Goal: Find contact information: Find contact information

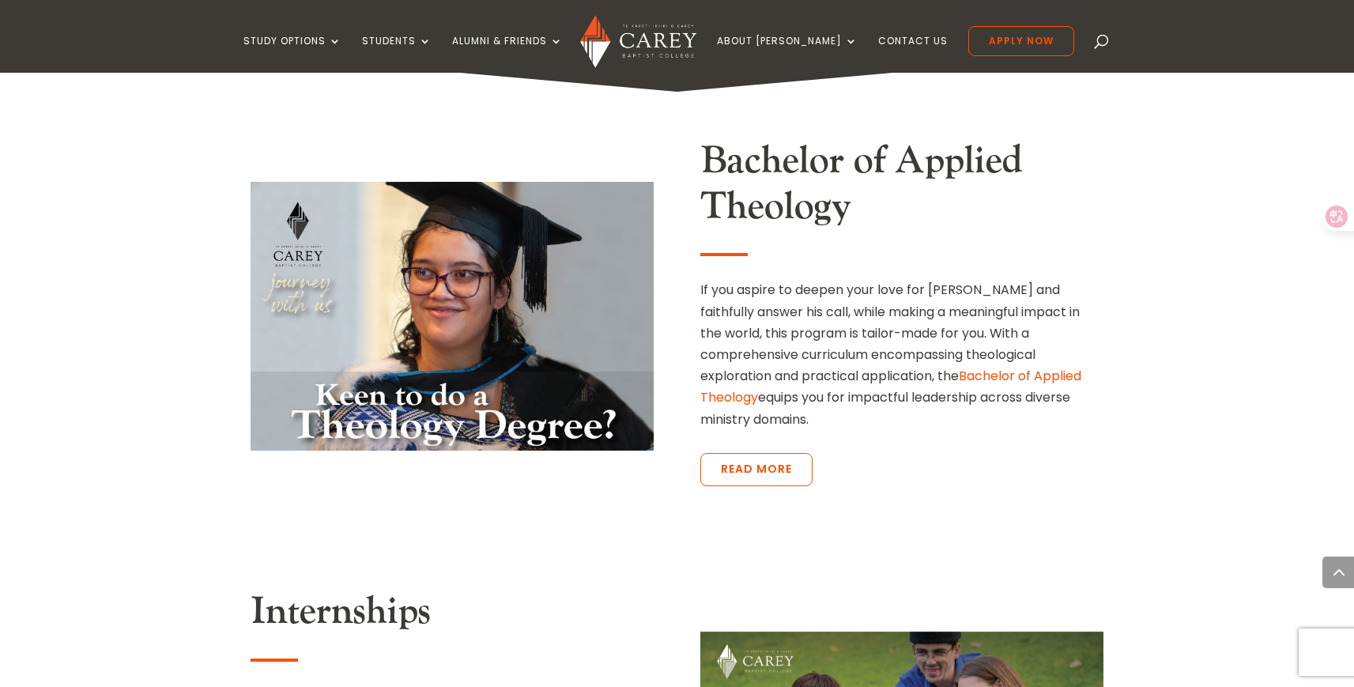
scroll to position [2590, 0]
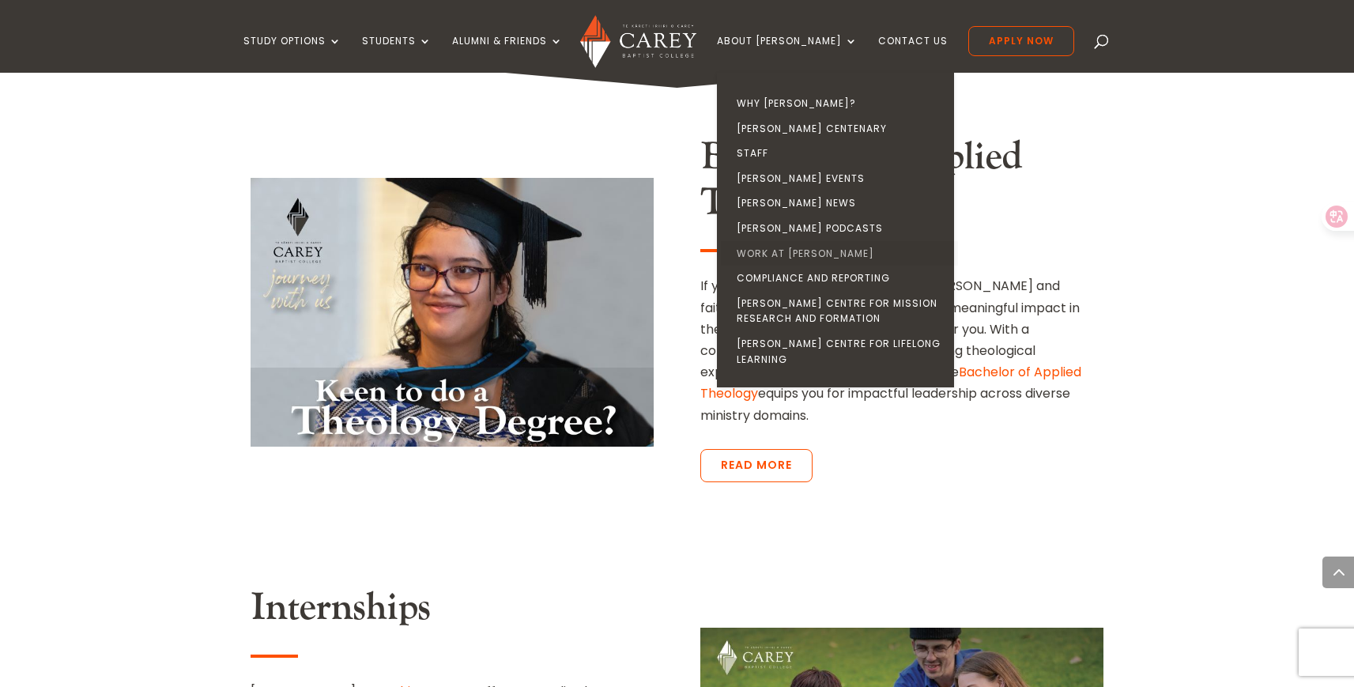
click at [801, 257] on link "Work at [PERSON_NAME]" at bounding box center [839, 253] width 237 height 25
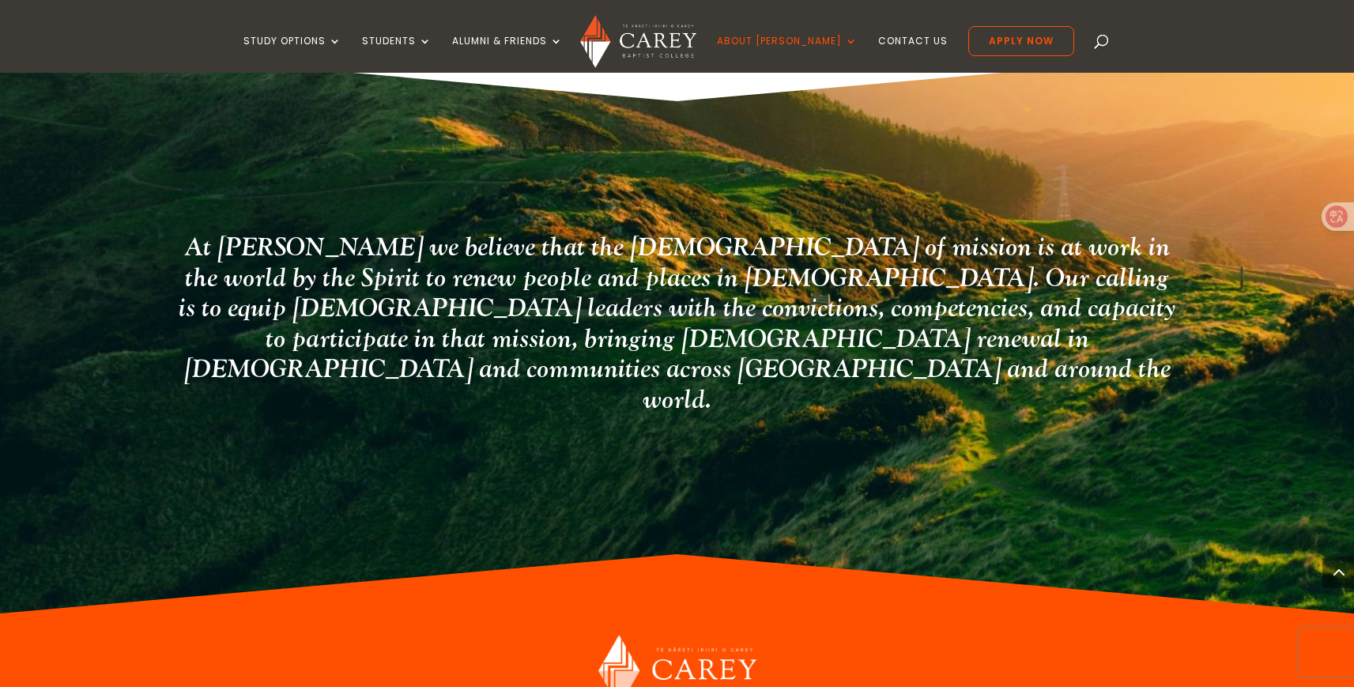
scroll to position [992, 0]
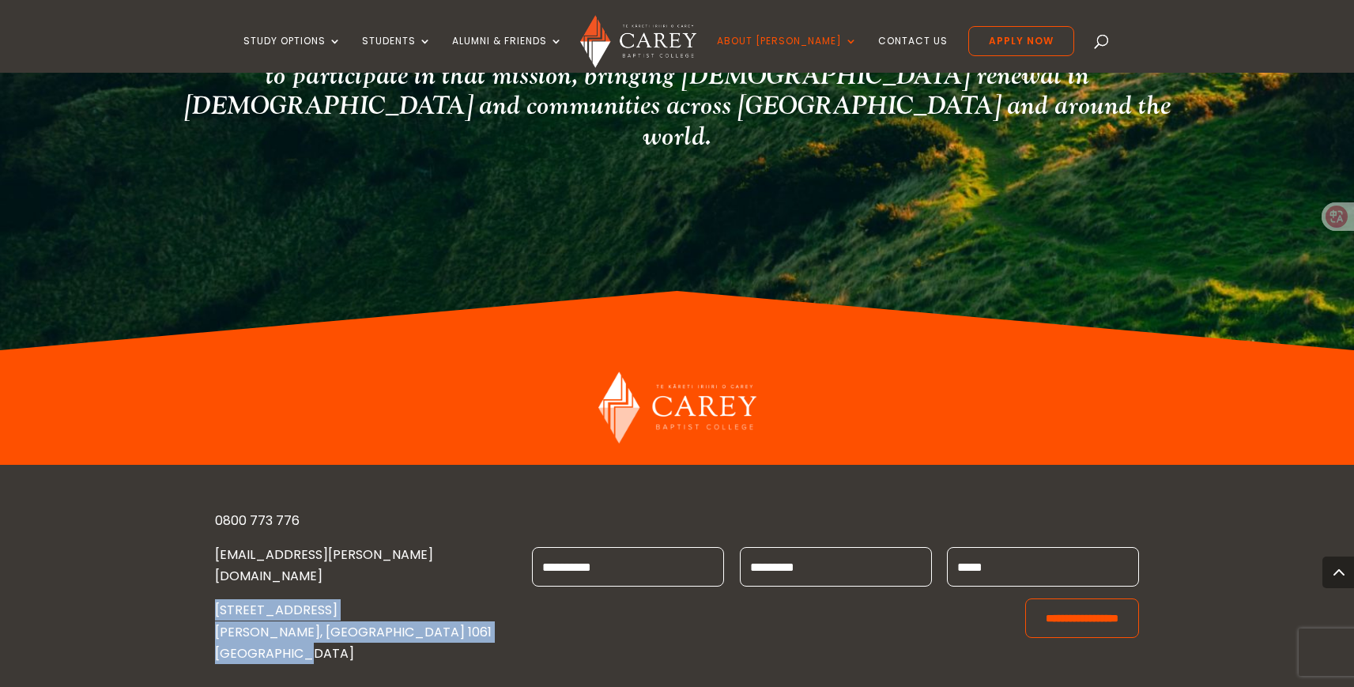
drag, startPoint x: 215, startPoint y: 531, endPoint x: 311, endPoint y: 595, distance: 114.7
click at [311, 595] on div "0800 773 776 [EMAIL_ADDRESS][PERSON_NAME][DOMAIN_NAME] [STREET_ADDRESS][PERSON_…" at bounding box center [677, 587] width 925 height 197
copy p "[STREET_ADDRESS][PERSON_NAME]"
